Goal: Transaction & Acquisition: Purchase product/service

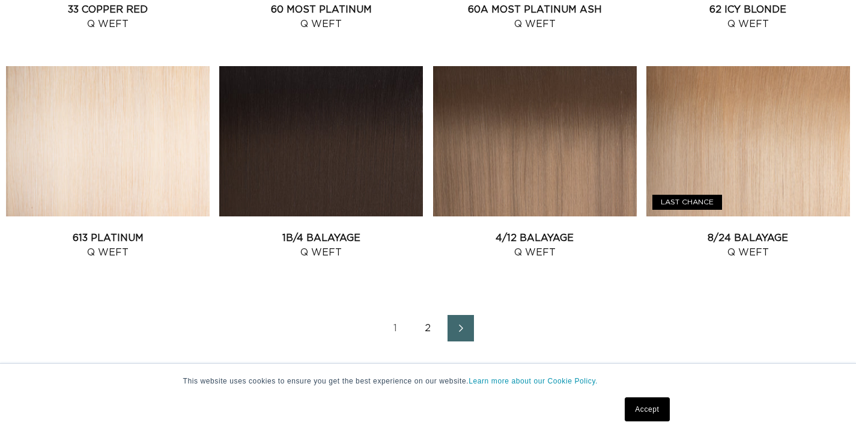
scroll to position [0, 1541]
click at [427, 333] on link "2" at bounding box center [428, 328] width 26 height 26
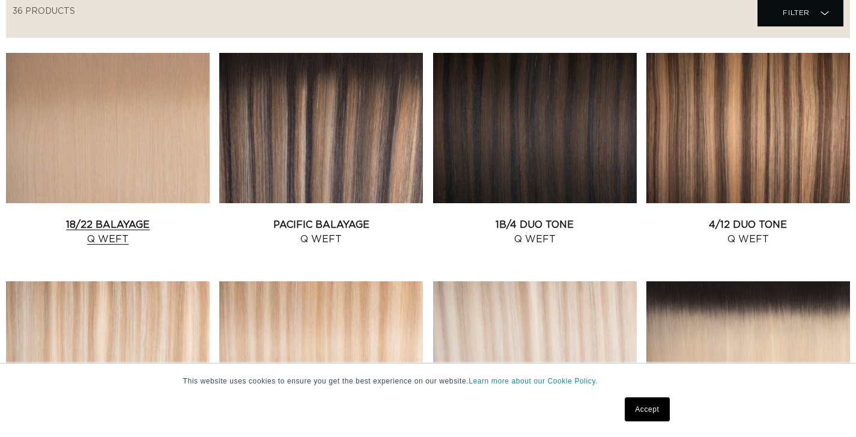
scroll to position [0, 771]
click at [164, 217] on link "18/22 Balayage Q Weft" at bounding box center [108, 231] width 204 height 29
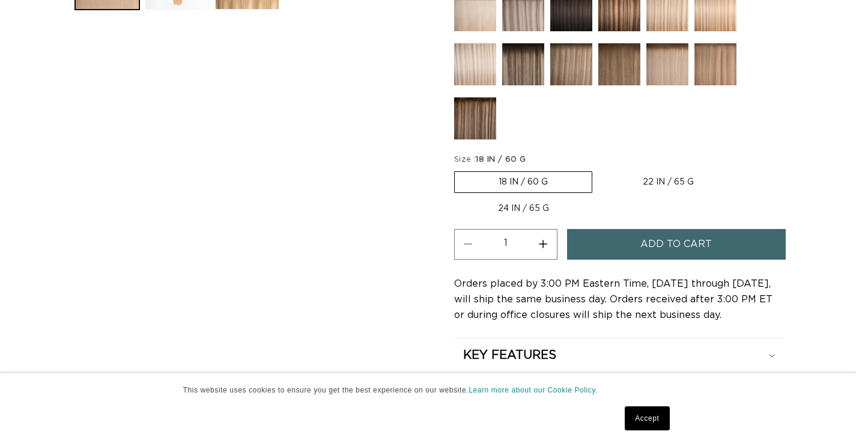
scroll to position [614, 0]
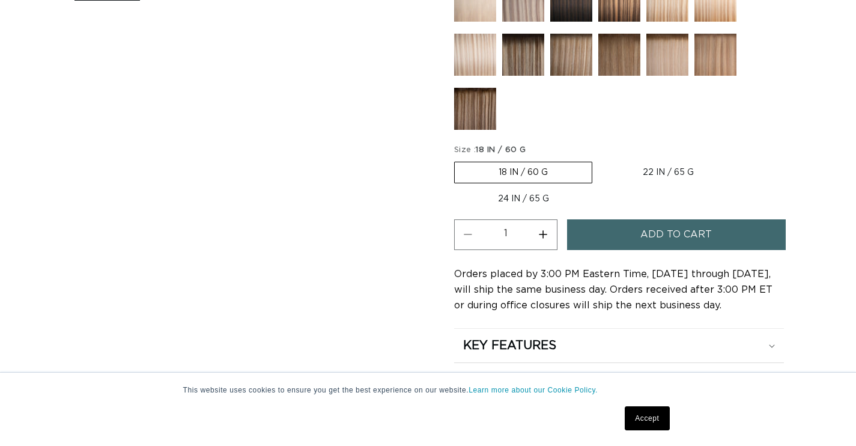
click at [656, 168] on label "22 IN / 65 G Variant sold out or unavailable" at bounding box center [668, 172] width 139 height 20
click at [599, 160] on input "22 IN / 65 G Variant sold out or unavailable" at bounding box center [598, 159] width 1 height 1
radio input "true"
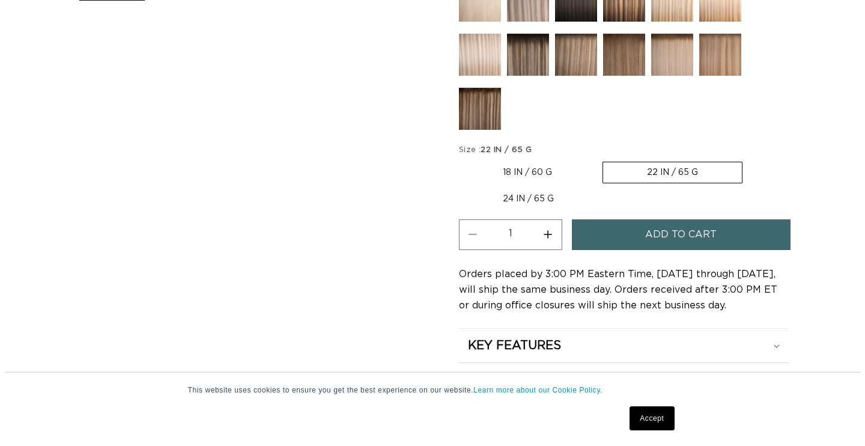
scroll to position [0, 1541]
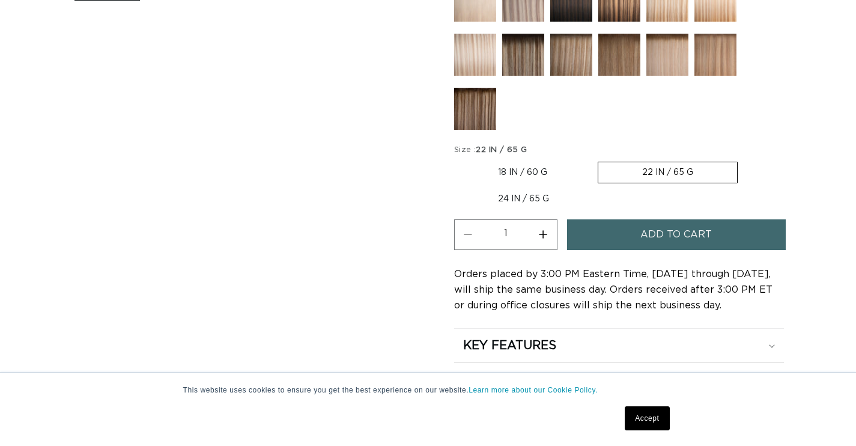
click at [544, 234] on button "Increase quantity for 18/22 Balayage - Q Weft" at bounding box center [543, 234] width 27 height 31
type input "2"
click at [609, 234] on button "Add to cart" at bounding box center [676, 234] width 219 height 31
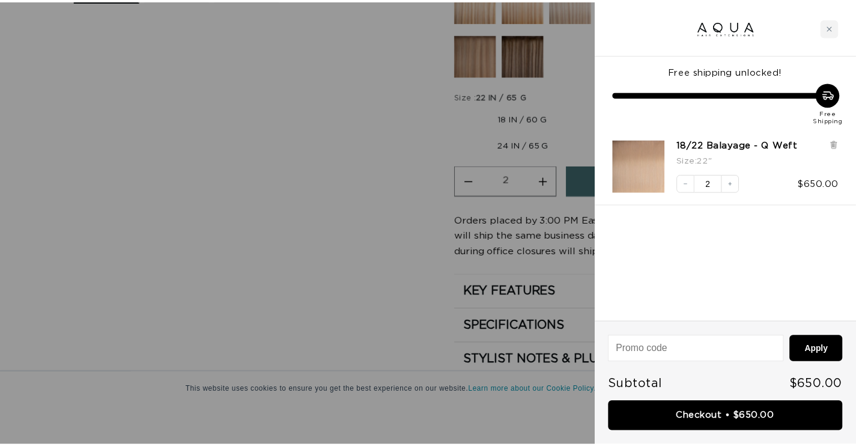
scroll to position [0, 780]
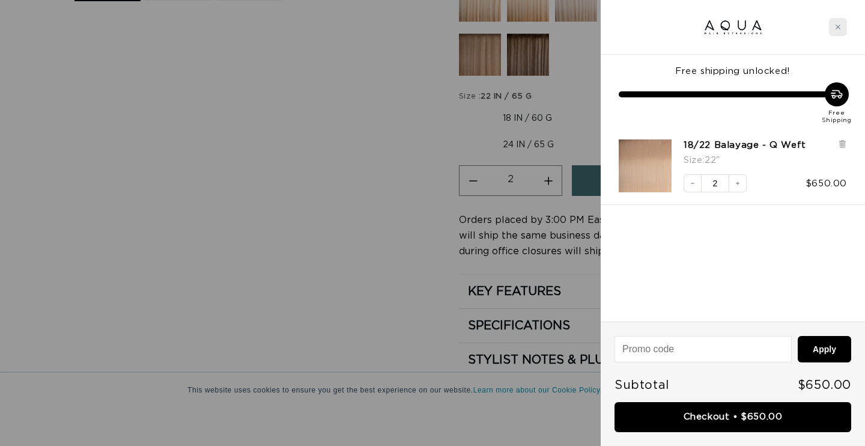
click at [840, 32] on div "Close cart" at bounding box center [838, 27] width 18 height 18
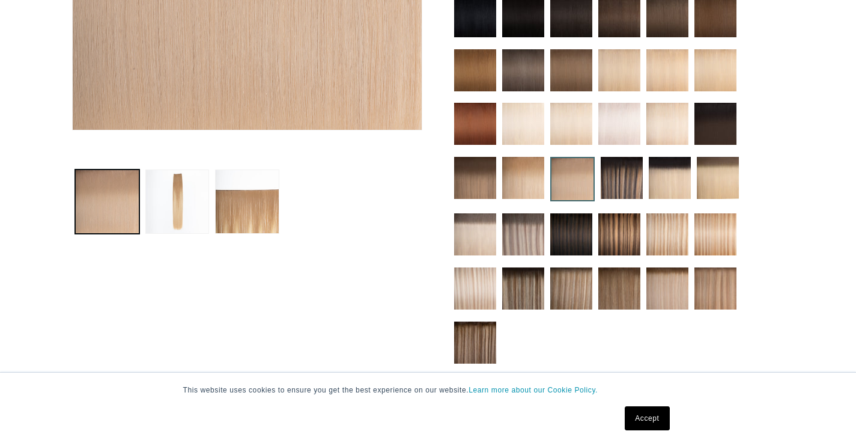
scroll to position [434, 0]
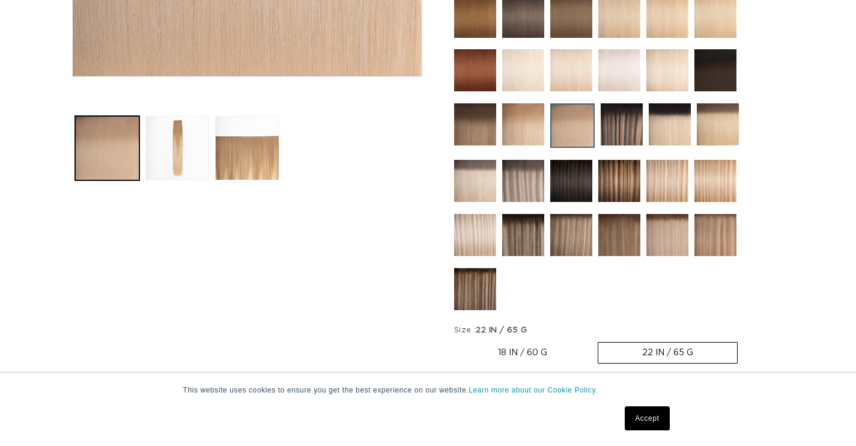
click at [720, 122] on img at bounding box center [718, 124] width 42 height 42
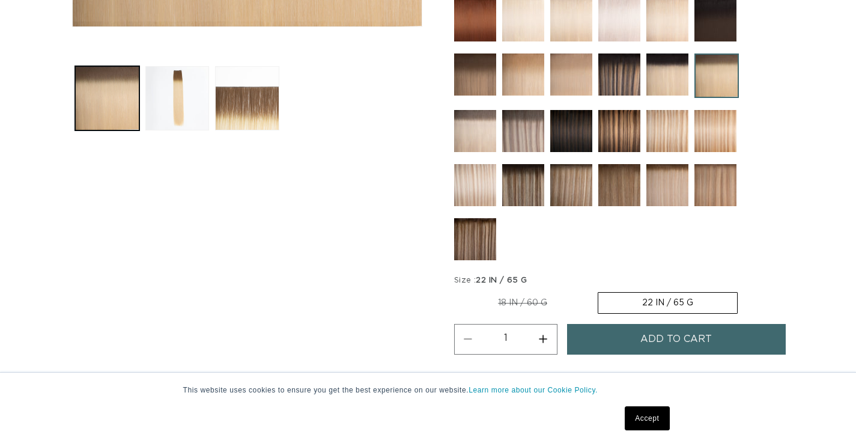
scroll to position [0, 771]
click at [475, 145] on img at bounding box center [475, 131] width 42 height 42
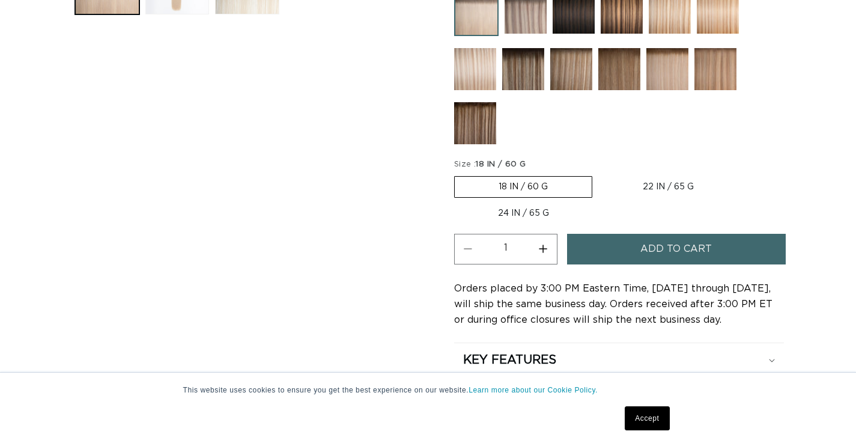
scroll to position [606, 0]
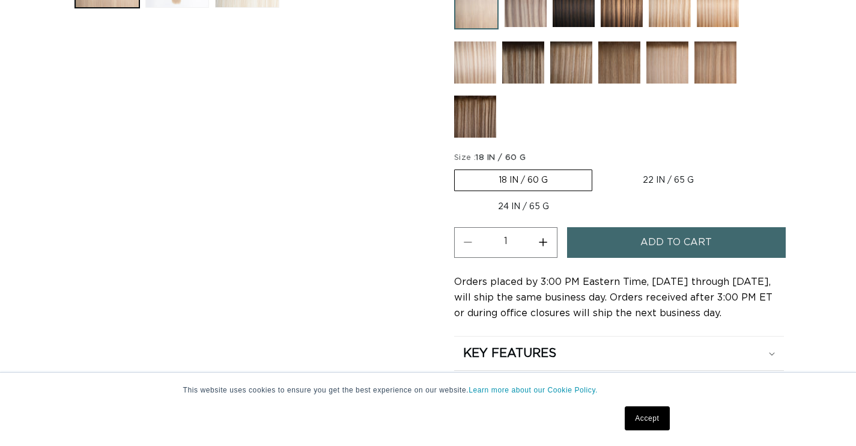
click at [654, 172] on label "22 IN / 65 G Variant sold out or unavailable" at bounding box center [668, 180] width 139 height 20
click at [599, 168] on input "22 IN / 65 G Variant sold out or unavailable" at bounding box center [598, 167] width 1 height 1
radio input "true"
click at [650, 241] on span "Add to cart" at bounding box center [675, 242] width 71 height 31
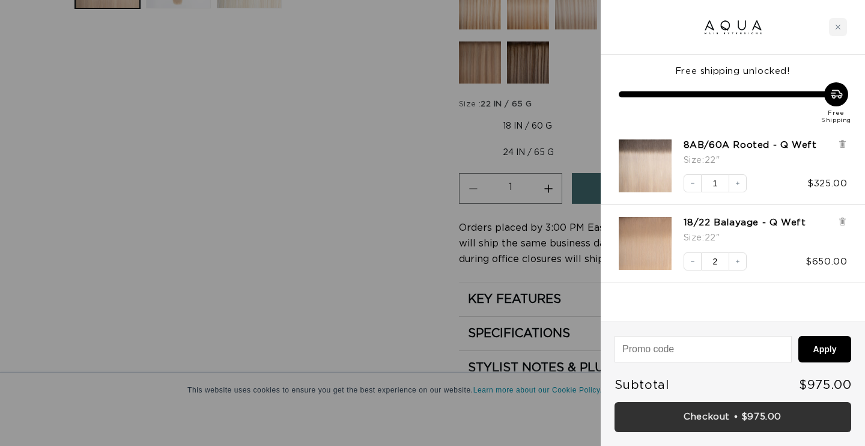
click at [781, 421] on link "Checkout • $975.00" at bounding box center [733, 417] width 237 height 31
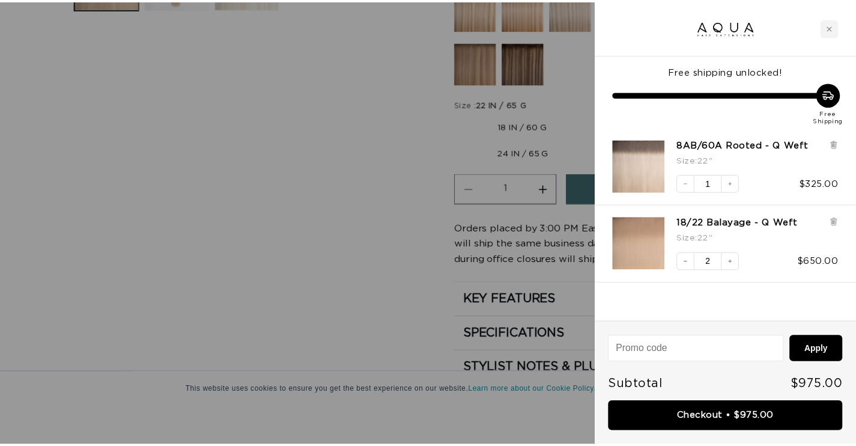
scroll to position [0, 780]
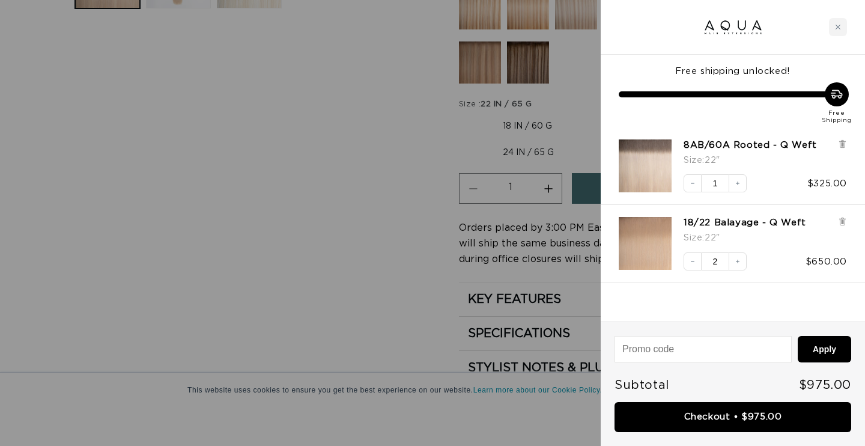
click at [406, 193] on div at bounding box center [432, 223] width 865 height 446
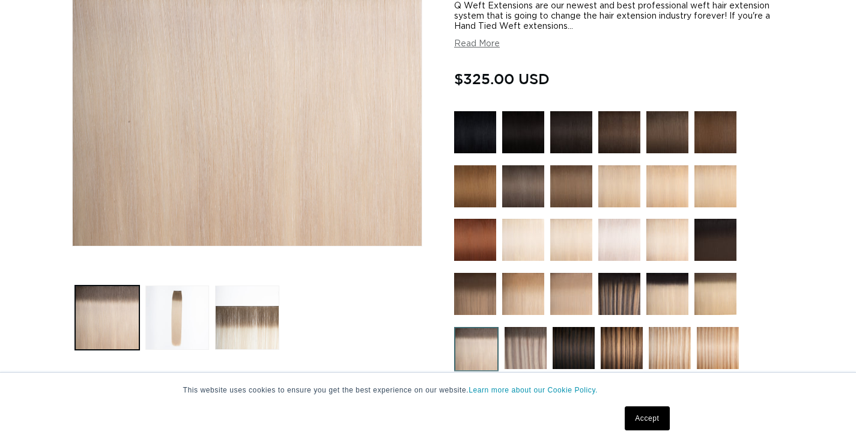
scroll to position [277, 0]
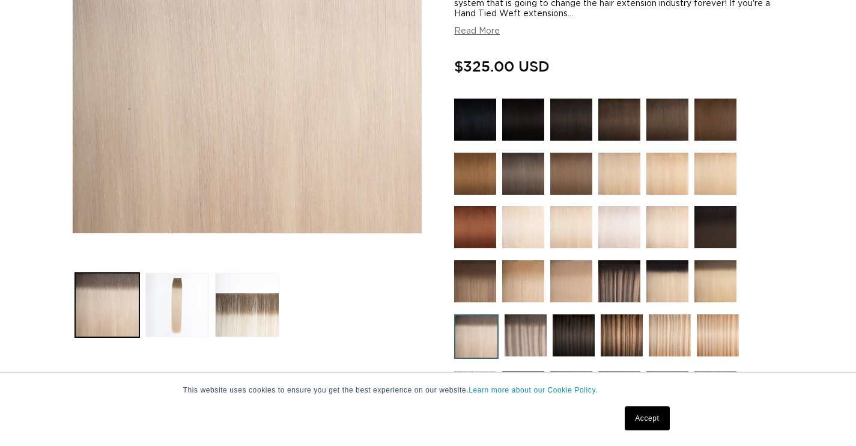
click at [671, 119] on img at bounding box center [667, 120] width 42 height 42
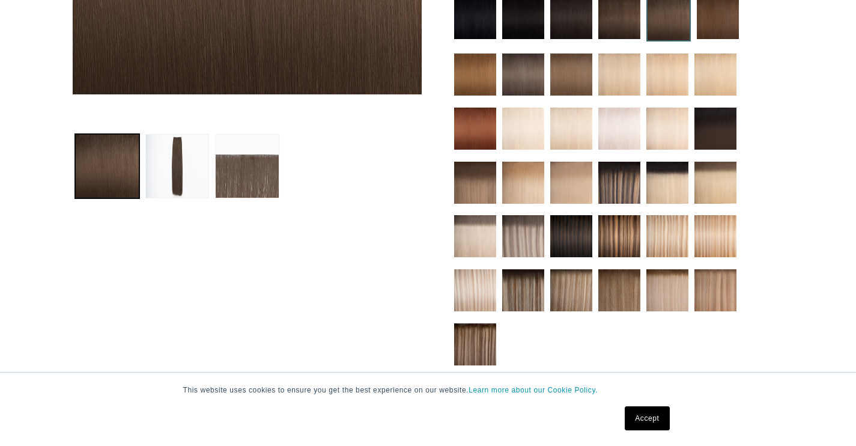
scroll to position [0, 1541]
click at [720, 108] on img at bounding box center [715, 129] width 42 height 42
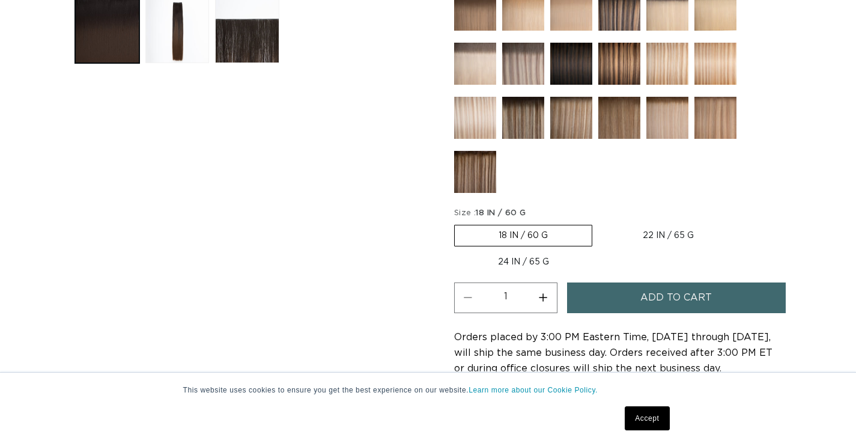
click at [545, 296] on button "Increase quantity for 1B/4 Balayage - Q Weft" at bounding box center [543, 297] width 27 height 31
type input "3"
click at [630, 293] on button "Add to cart" at bounding box center [676, 297] width 219 height 31
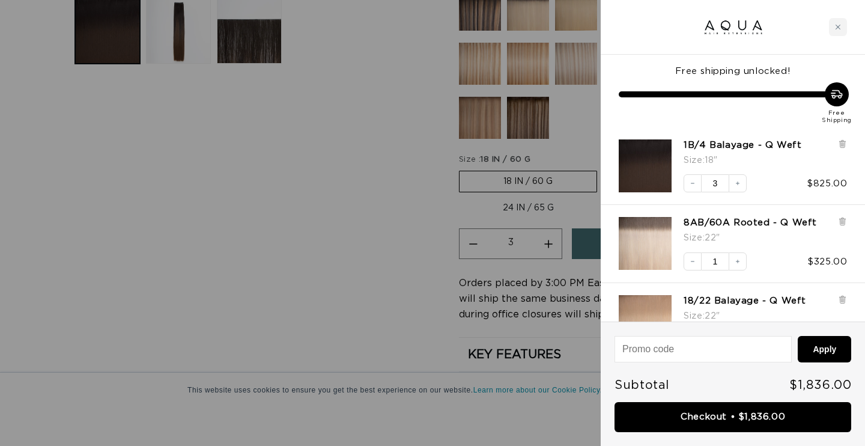
scroll to position [0, 780]
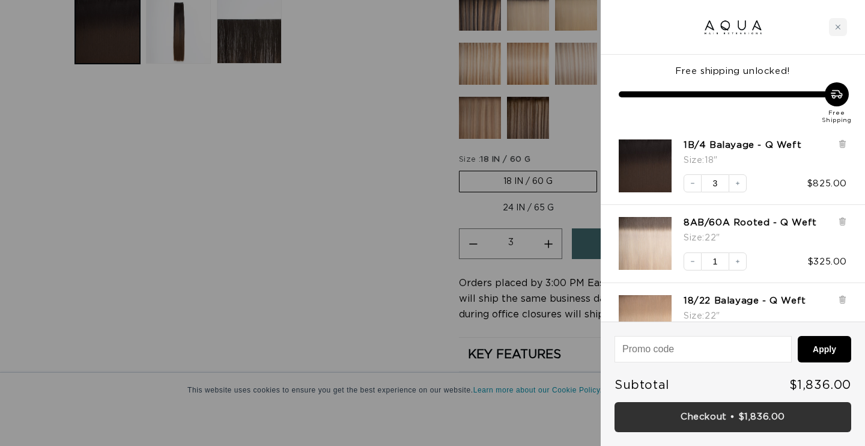
click at [719, 421] on link "Checkout • $1,836.00" at bounding box center [733, 417] width 237 height 31
